Goal: Communication & Community: Answer question/provide support

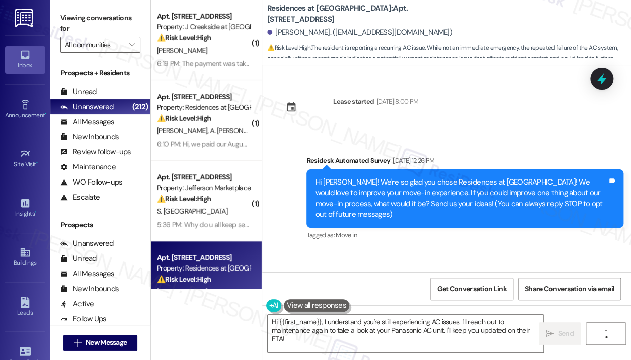
scroll to position [11048, 0]
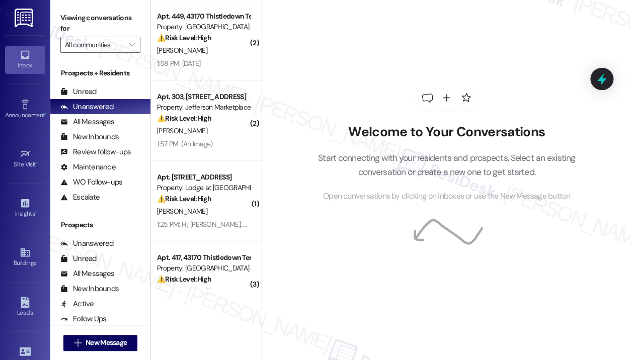
scroll to position [704, 0]
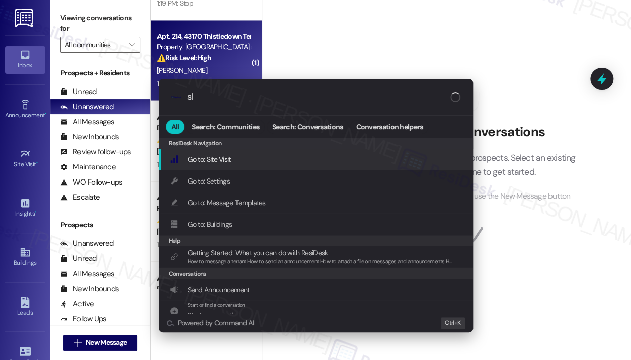
type input "sla"
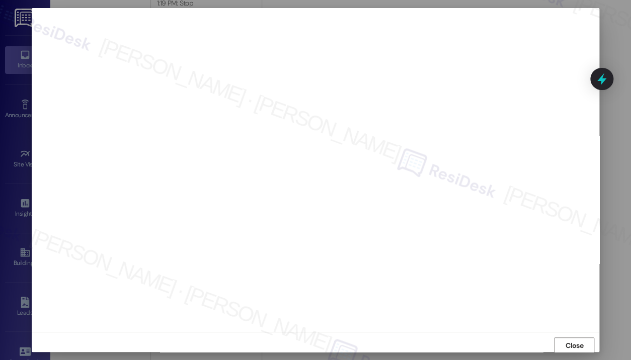
scroll to position [2, 0]
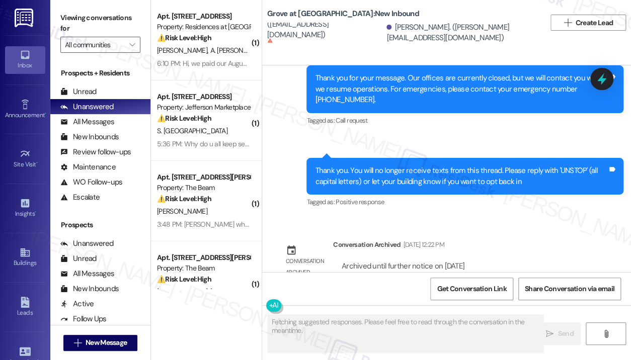
scroll to position [2442, 0]
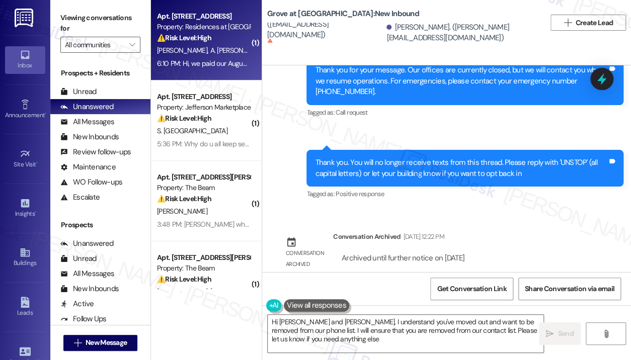
type textarea "Hi Tammy and Bradley, I understand you've moved out and want to be removed from…"
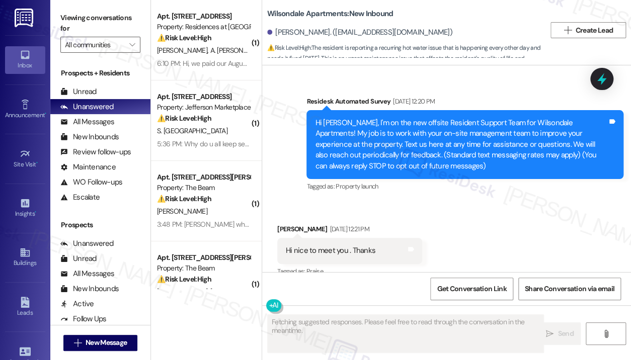
scroll to position [30978, 0]
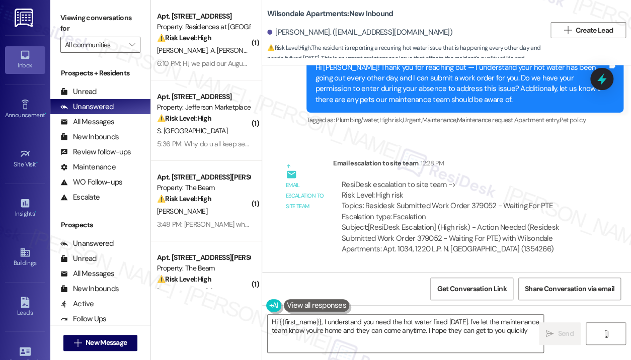
type textarea "Hi {{first_name}}, I understand you need the hot water fixed today. I've let th…"
click at [456, 270] on div "Received via SMS Kayle Brown 2:02 PM I'm home they can come at anytime today Ta…" at bounding box center [446, 348] width 369 height 156
click at [493, 270] on div "Received via SMS Kayle Brown 2:02 PM I'm home they can come at anytime today Ta…" at bounding box center [446, 348] width 369 height 156
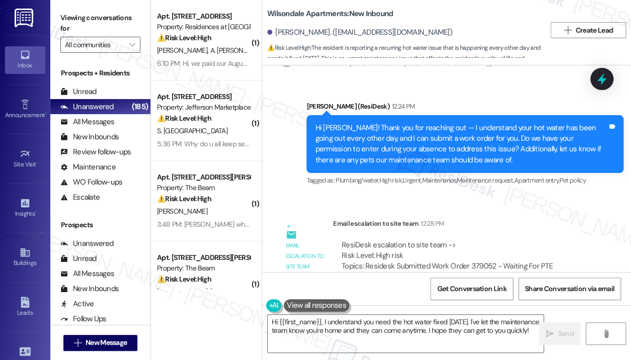
scroll to position [30928, 0]
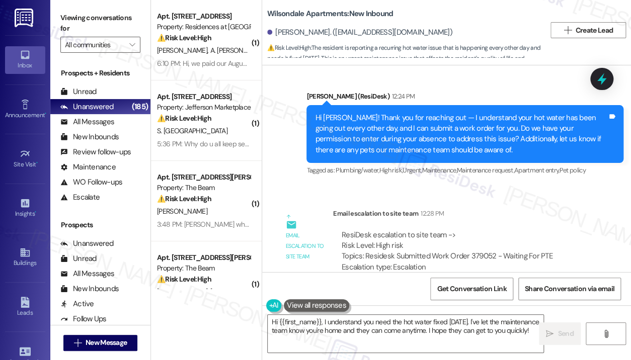
drag, startPoint x: 499, startPoint y: 218, endPoint x: 501, endPoint y: 204, distance: 14.2
click at [602, 82] on icon at bounding box center [601, 79] width 12 height 16
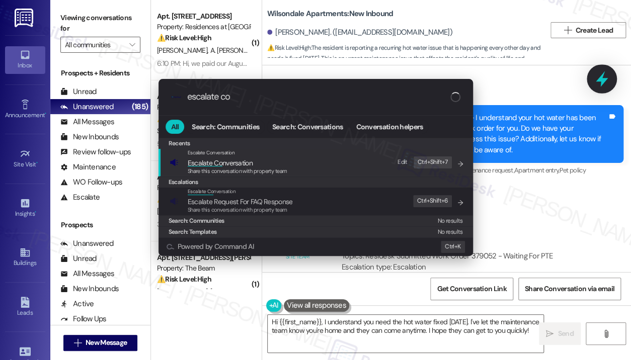
type input "escalate con"
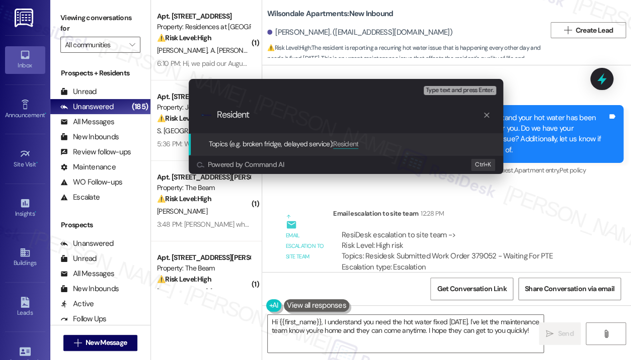
click at [562, 221] on div "Escalate Conversation High risk Topics (e.g. broken fridge, delayed service) An…" at bounding box center [315, 180] width 631 height 360
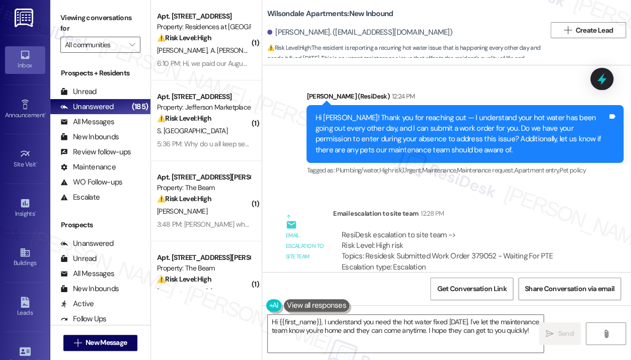
click at [481, 230] on div "ResiDesk escalation to site team -> Risk Level: High risk Topics: Residesk Subm…" at bounding box center [464, 251] width 244 height 43
drag, startPoint x: 491, startPoint y: 102, endPoint x: 431, endPoint y: 102, distance: 60.4
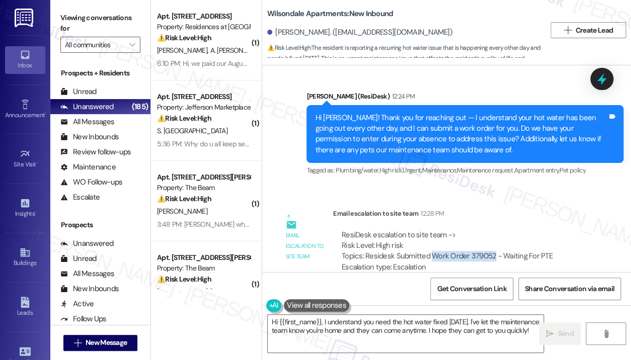
click at [431, 230] on div "ResiDesk escalation to site team -> Risk Level: High risk Topics: Residesk Subm…" at bounding box center [464, 251] width 244 height 43
copy div "Work Order 379052"
click at [597, 77] on icon at bounding box center [601, 78] width 17 height 17
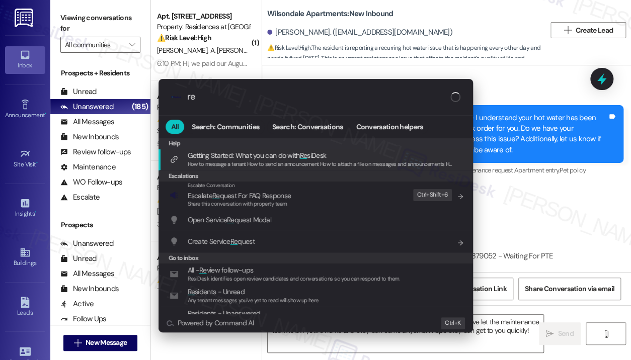
type input "r"
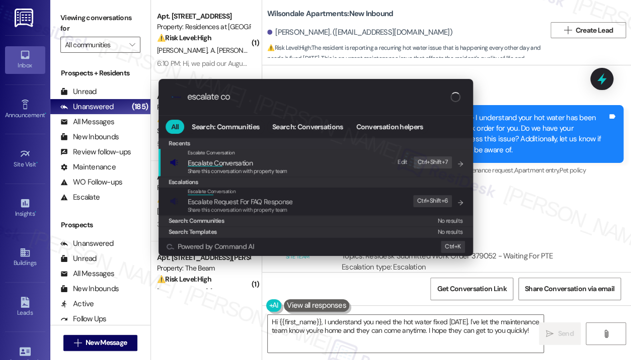
type input "escalate con"
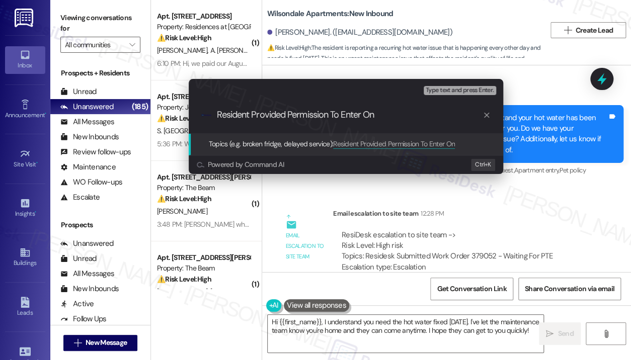
paste input "Work Order 379052"
type input "Resident Provided Permission To Enter On Work Order 379052"
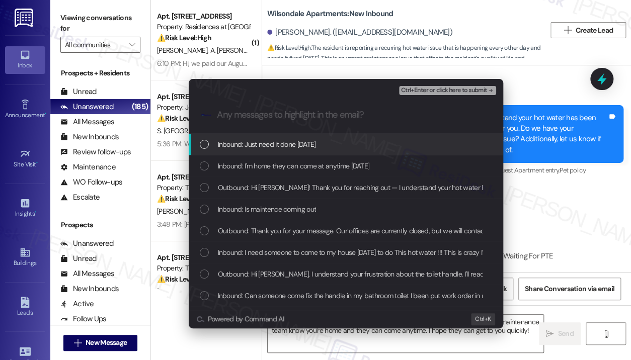
click at [308, 147] on span "Inbound: Just need it done today" at bounding box center [267, 144] width 98 height 11
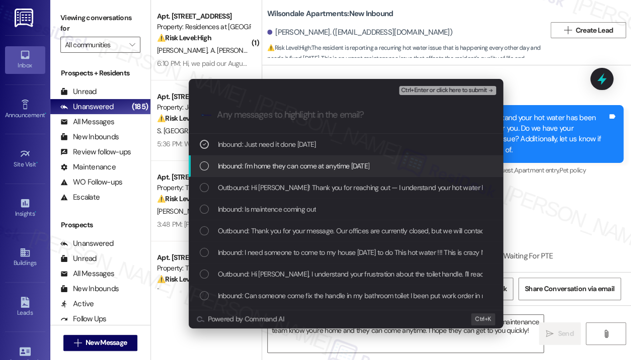
click at [312, 162] on span "Inbound: I'm home they can come at anytime today" at bounding box center [294, 165] width 152 height 11
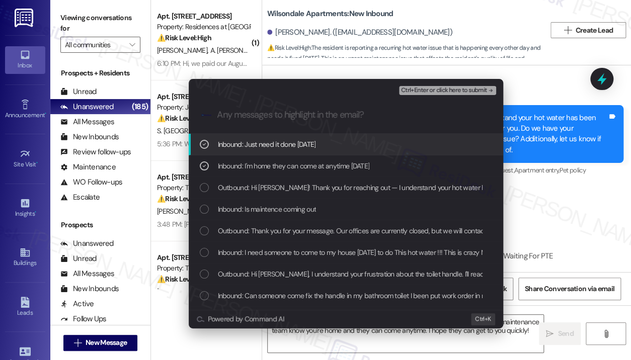
click at [424, 93] on span "Ctrl+Enter or click here to submit" at bounding box center [444, 90] width 86 height 7
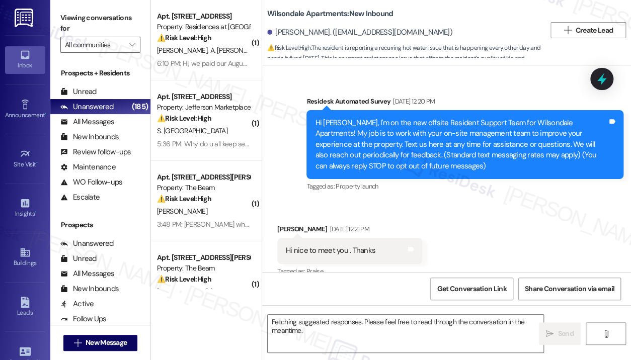
scroll to position [30978, 0]
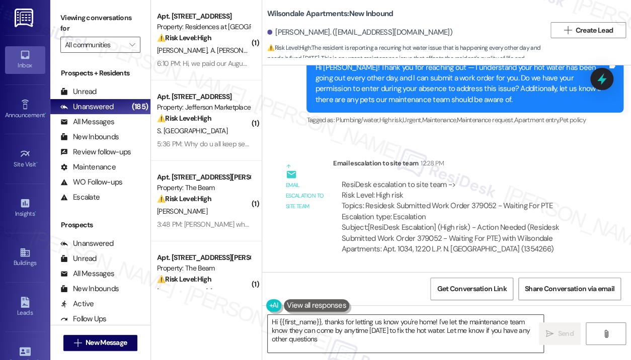
type textarea "Hi {{first_name}}, thanks for letting us know you're home! I've let the mainten…"
click at [393, 335] on textarea "Hi {{first_name}}, thanks for letting us know you're home! I've let the mainten…" at bounding box center [406, 334] width 276 height 38
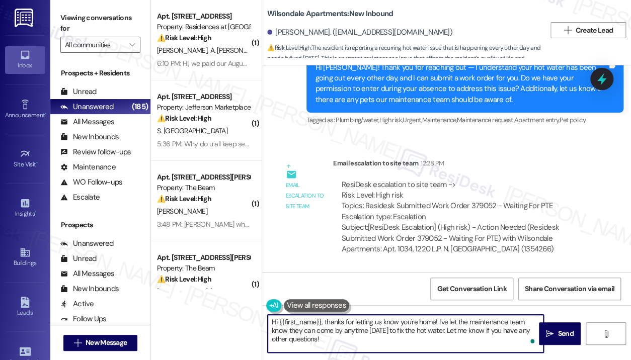
click at [393, 335] on textarea "Hi {{first_name}}, thanks for letting us know you're home! I've let the mainten…" at bounding box center [406, 334] width 276 height 38
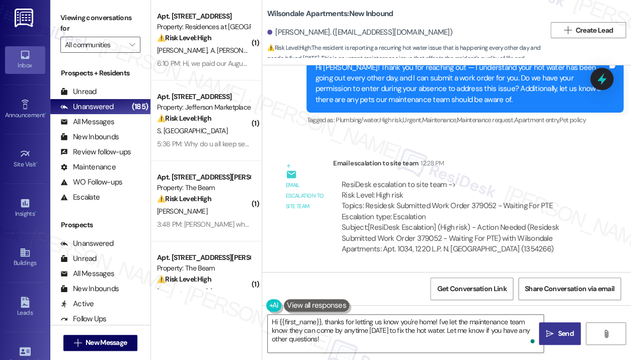
click at [557, 333] on span "Send" at bounding box center [565, 333] width 16 height 11
